Goal: Transaction & Acquisition: Purchase product/service

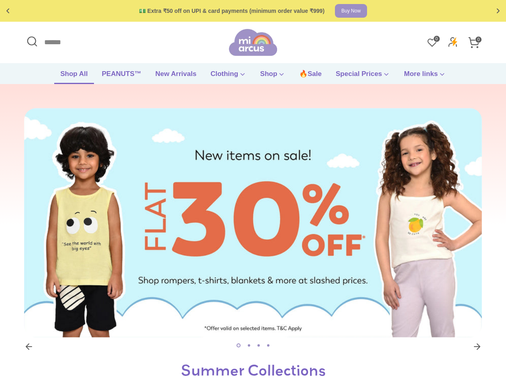
click at [74, 73] on link "Shop All" at bounding box center [73, 76] width 39 height 15
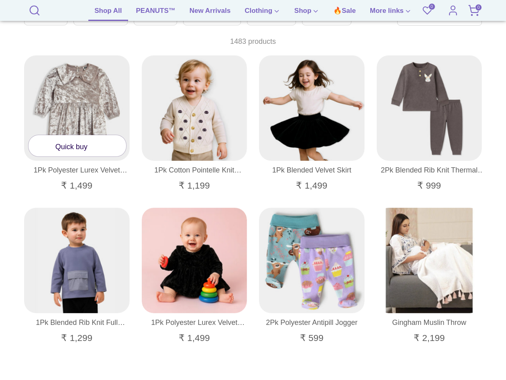
scroll to position [161, 0]
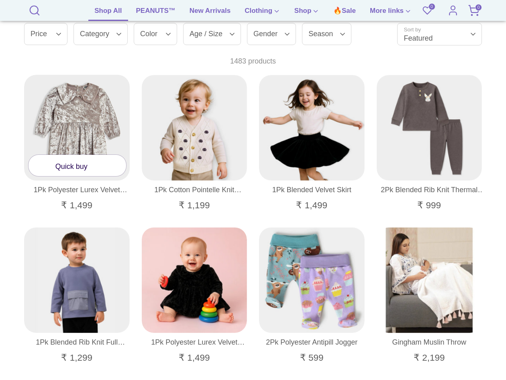
click at [98, 164] on icon at bounding box center [94, 164] width 6 height 6
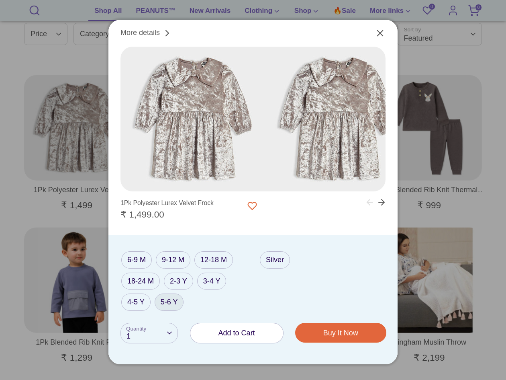
click at [161, 302] on label "5-6 Y" at bounding box center [169, 301] width 29 height 17
click at [139, 301] on label "4-5 Y" at bounding box center [135, 301] width 29 height 17
click at [213, 283] on label "3-4 Y" at bounding box center [211, 280] width 29 height 17
click at [129, 256] on label "6-9 M" at bounding box center [136, 259] width 31 height 17
click at [174, 257] on label "9-12 M" at bounding box center [173, 259] width 35 height 17
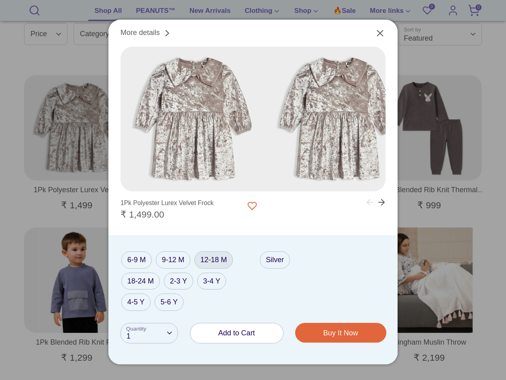
click at [221, 260] on label "12-18 M" at bounding box center [214, 259] width 39 height 17
click at [126, 280] on label "18-24 M" at bounding box center [140, 280] width 39 height 17
click at [183, 280] on label "2-3 Y" at bounding box center [178, 280] width 29 height 17
click at [223, 281] on label "3-4 Y" at bounding box center [211, 280] width 29 height 17
click at [131, 302] on label "4-5 Y" at bounding box center [135, 301] width 29 height 17
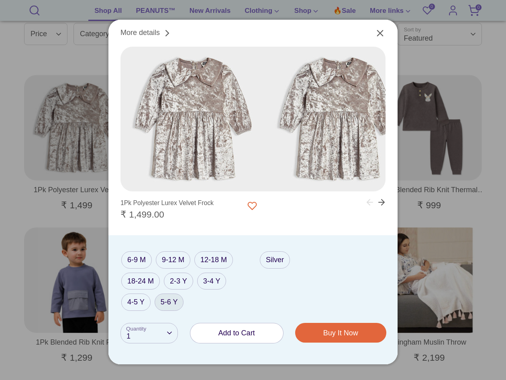
click at [170, 302] on label "5-6 Y" at bounding box center [169, 301] width 29 height 17
click at [207, 278] on label "3-4 Y" at bounding box center [211, 280] width 29 height 17
click at [214, 266] on label "12-18 M" at bounding box center [214, 259] width 39 height 17
click at [173, 262] on label "9-12 M" at bounding box center [173, 259] width 35 height 17
click at [178, 275] on label "2-3 Y" at bounding box center [178, 280] width 29 height 17
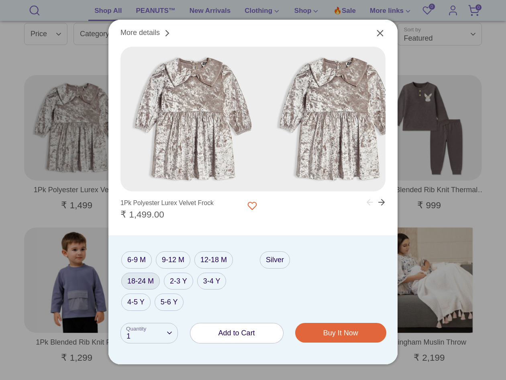
click at [149, 275] on label "18-24 M" at bounding box center [140, 280] width 39 height 17
click at [145, 254] on label "6-9 M" at bounding box center [136, 259] width 31 height 17
click at [180, 257] on label "9-12 M" at bounding box center [173, 259] width 35 height 17
click at [214, 260] on label "12-18 M" at bounding box center [214, 259] width 39 height 17
click at [218, 281] on label "3-4 Y" at bounding box center [211, 280] width 29 height 17
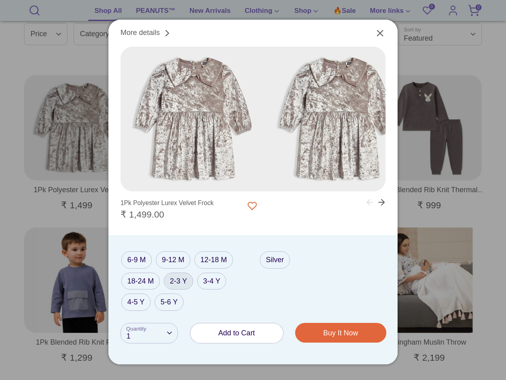
click at [186, 283] on label "2-3 Y" at bounding box center [178, 280] width 29 height 17
click at [172, 304] on label "5-6 Y" at bounding box center [169, 301] width 29 height 17
click at [149, 303] on label "4-5 Y" at bounding box center [135, 301] width 29 height 17
click at [82, 168] on div at bounding box center [253, 190] width 506 height 380
